Goal: Information Seeking & Learning: Find specific fact

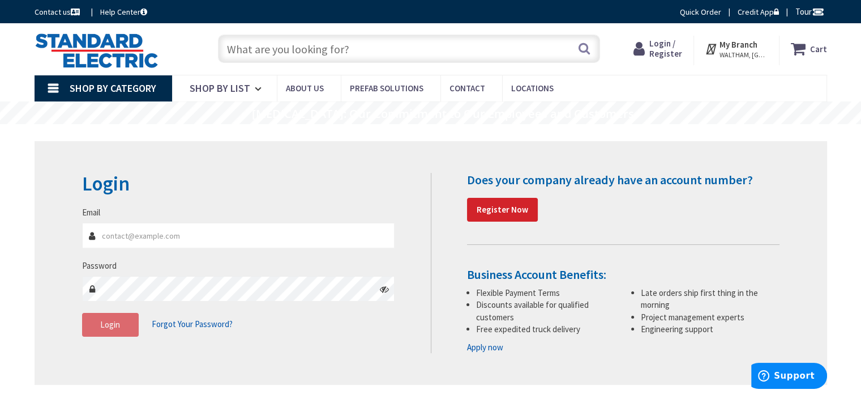
type input "[PERSON_NAME], [GEOGRAPHIC_DATA], [GEOGRAPHIC_DATA]"
type input "RBERUBE842@GMAIL.COM"
click at [116, 327] on span "Login" at bounding box center [110, 324] width 20 height 11
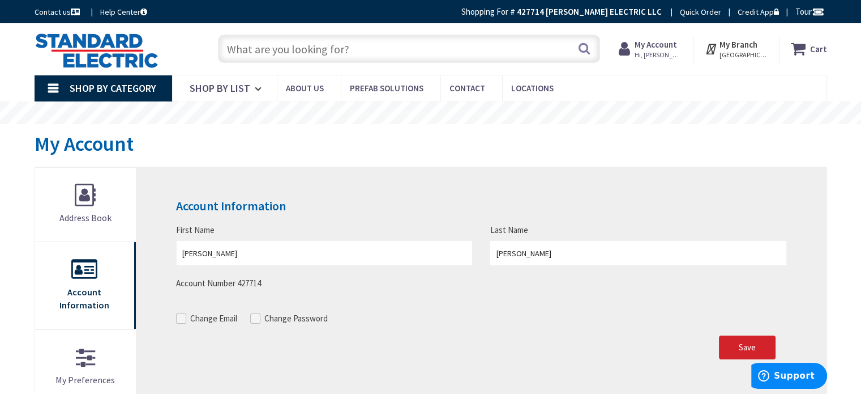
click at [320, 46] on input "text" at bounding box center [409, 49] width 382 height 28
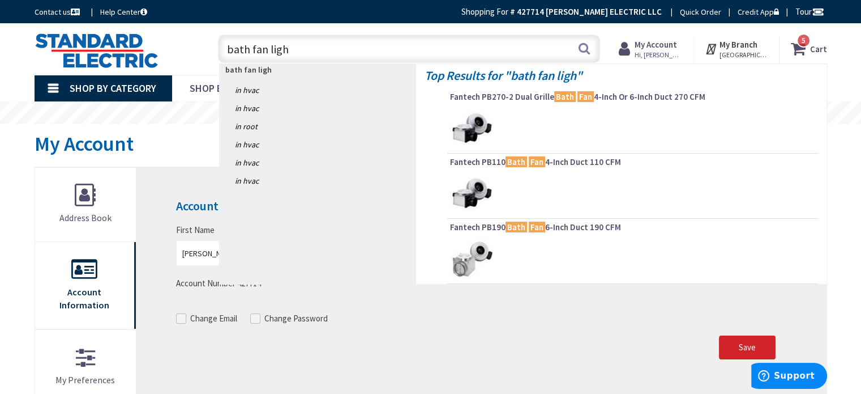
type input "bath fan light"
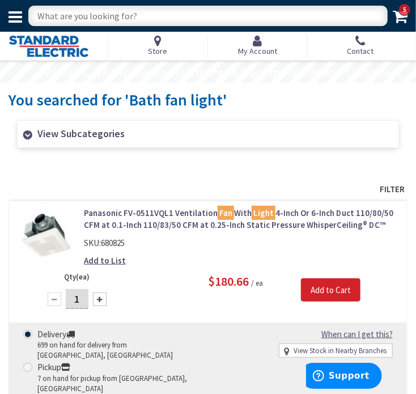
click at [317, 16] on input "text" at bounding box center [207, 16] width 359 height 20
type input "broan 750"
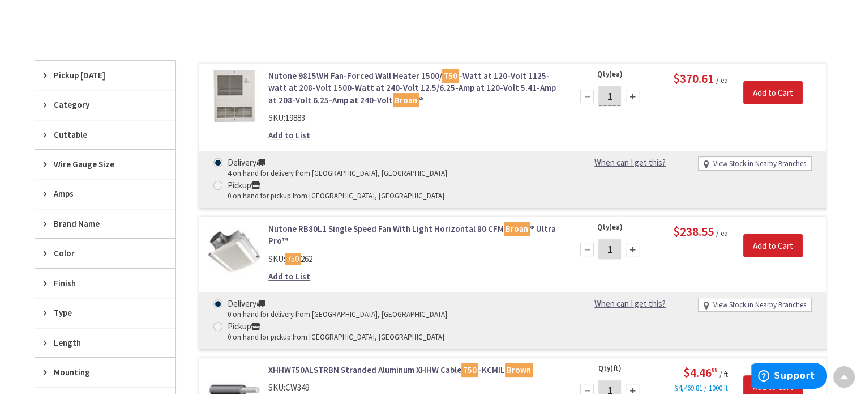
scroll to position [226, 0]
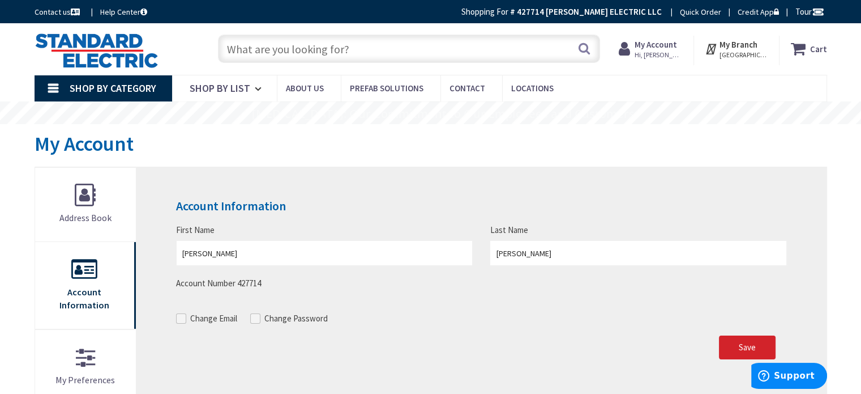
click at [410, 39] on input "text" at bounding box center [409, 49] width 382 height 28
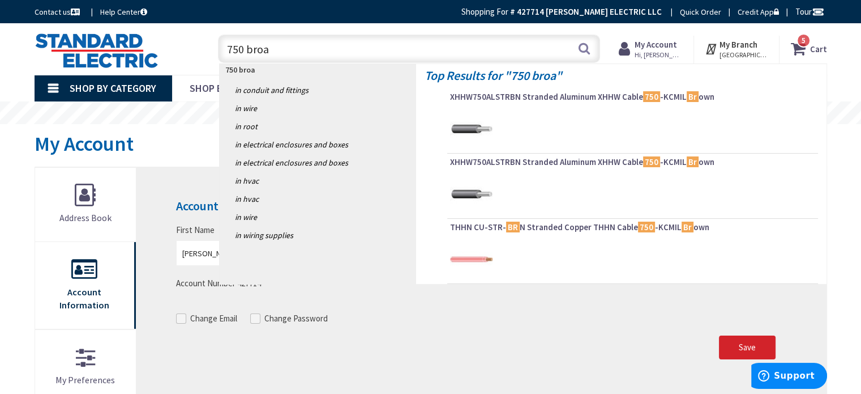
type input "750 broan"
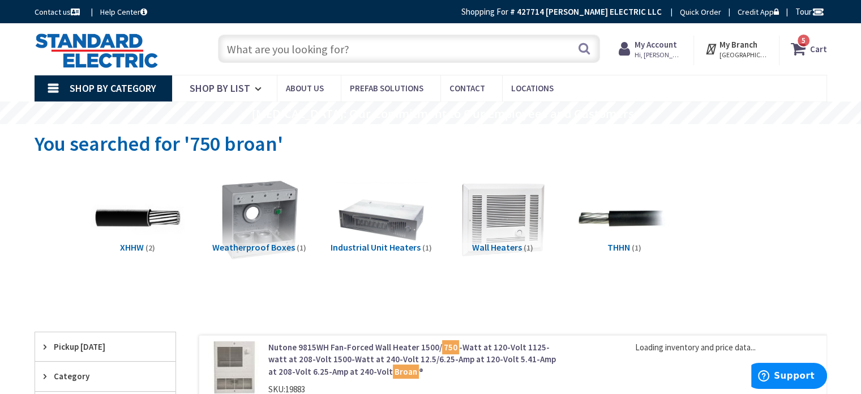
click at [421, 41] on input "text" at bounding box center [409, 49] width 382 height 28
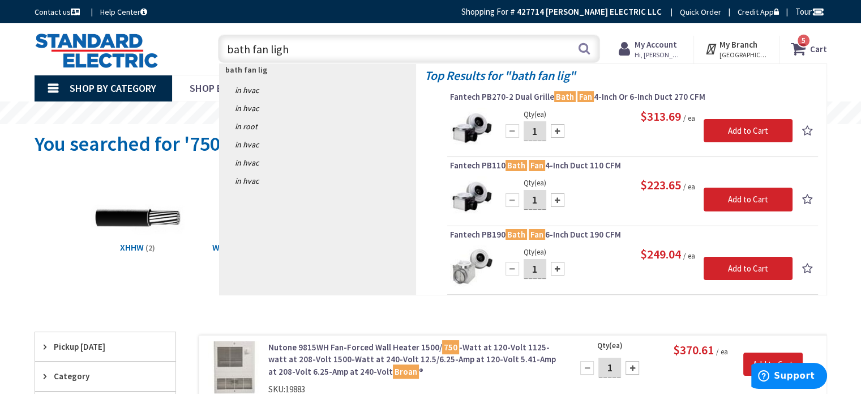
type input "bath fan light"
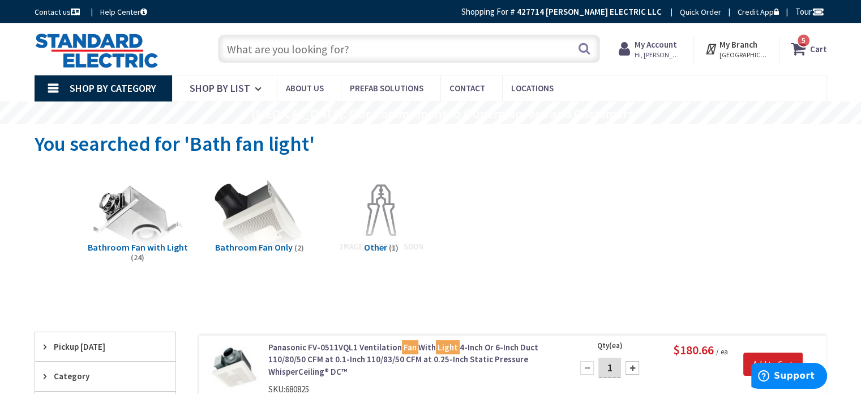
click at [165, 247] on span "Bathroom Fan with Light" at bounding box center [138, 246] width 100 height 11
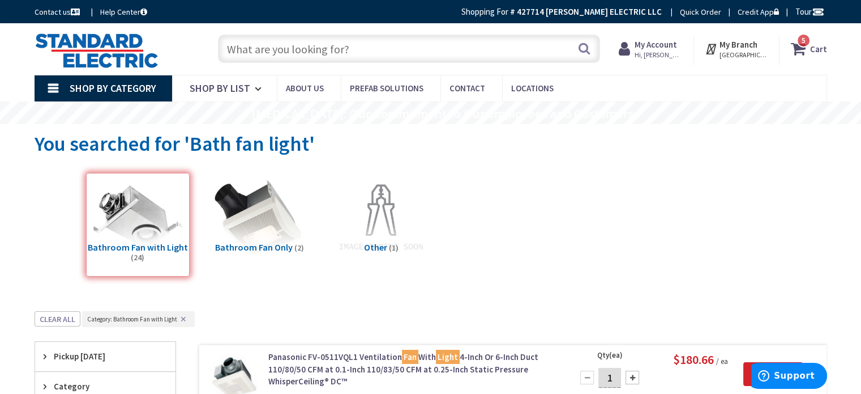
click at [333, 54] on input "text" at bounding box center [409, 49] width 382 height 28
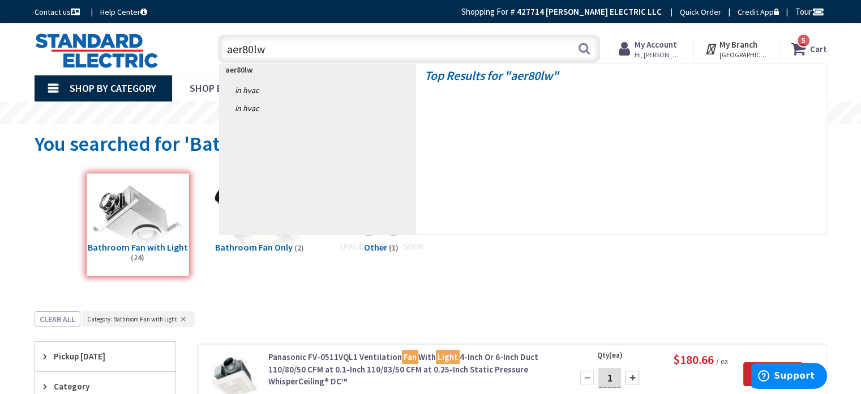
type input "aer80lwh"
